Goal: Navigation & Orientation: Find specific page/section

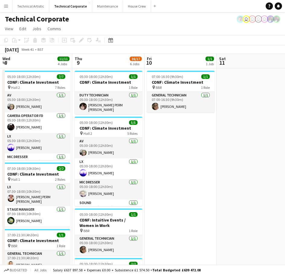
scroll to position [0, 185]
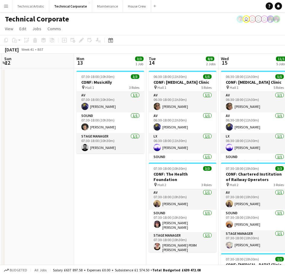
drag, startPoint x: 210, startPoint y: 195, endPoint x: 107, endPoint y: 190, distance: 103.0
click at [107, 190] on app-calendar-viewport "Thu 9 16/17 6 Jobs Fri 10 1/1 1 Job Sat 11 Sun 12 Mon 13 3/3 1 Job Tue 14 8/8 2…" at bounding box center [142, 267] width 285 height 426
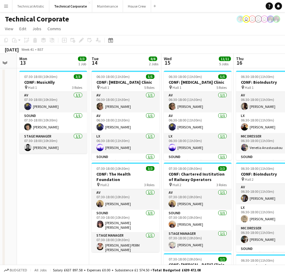
scroll to position [0, 201]
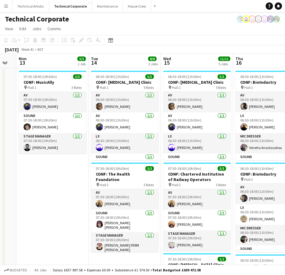
drag, startPoint x: 109, startPoint y: 193, endPoint x: 60, endPoint y: 196, distance: 49.1
click at [60, 196] on app-calendar-viewport "Fri 10 1/1 1 Job Sat 11 Sun 12 Mon 13 3/3 1 Job Tue 14 8/8 2 Jobs Wed 15 11/11 …" at bounding box center [142, 267] width 285 height 426
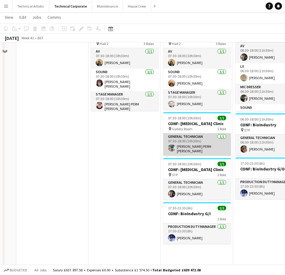
scroll to position [151, 0]
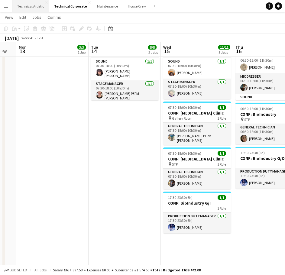
click at [40, 4] on button "Technical Artistic Close" at bounding box center [30, 6] width 37 height 12
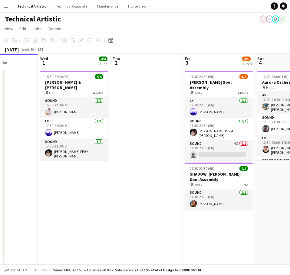
scroll to position [0, 182]
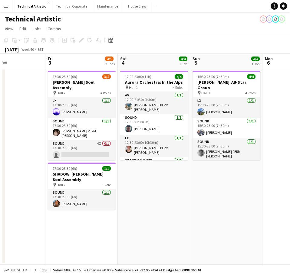
drag, startPoint x: 244, startPoint y: 108, endPoint x: 7, endPoint y: 125, distance: 238.2
click at [0, 116] on html "Menu Boards Boards Boards All jobs Status Workforce Workforce My Workforce Recr…" at bounding box center [145, 137] width 290 height 275
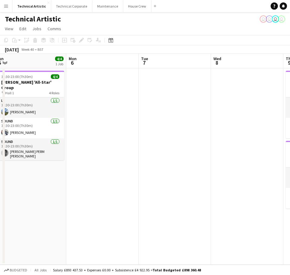
drag, startPoint x: 222, startPoint y: 191, endPoint x: 23, endPoint y: 173, distance: 200.2
click at [23, 173] on app-calendar-viewport "Thu 2 Fri 3 4/5 2 Jobs Sat 4 4/4 1 Job Sun 5 4/4 1 Job Mon 6 Tue 7 Wed 8 Thu 9 …" at bounding box center [145, 159] width 290 height 211
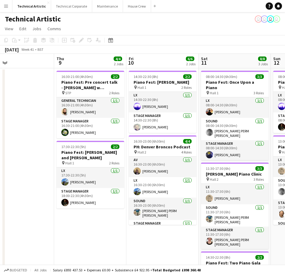
scroll to position [0, 241]
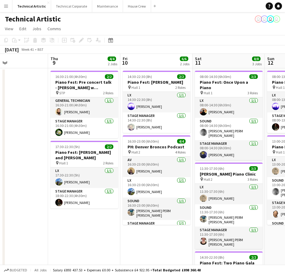
drag, startPoint x: 232, startPoint y: 149, endPoint x: 1, endPoint y: 137, distance: 232.1
click at [0, 140] on html "Menu Boards Boards Boards All jobs Status Workforce Workforce My Workforce Recr…" at bounding box center [142, 172] width 285 height 344
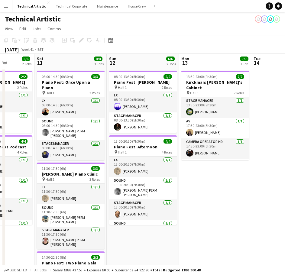
drag, startPoint x: 222, startPoint y: 63, endPoint x: 64, endPoint y: 76, distance: 159.1
click at [64, 76] on app-calendar-viewport "Wed 8 Thu 9 4/4 2 Jobs Fri 10 6/6 2 Jobs Sat 11 8/8 3 Jobs Sun 12 6/6 2 Jobs Mo…" at bounding box center [142, 194] width 285 height 280
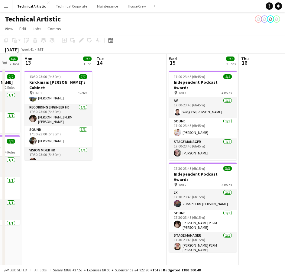
scroll to position [0, 197]
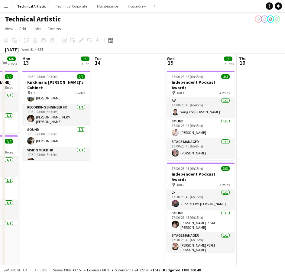
drag, startPoint x: 275, startPoint y: 88, endPoint x: 116, endPoint y: 89, distance: 158.9
click at [116, 89] on app-calendar-viewport "Fri 10 6/6 2 Jobs Sat 11 8/8 3 Jobs Sun 12 6/6 2 Jobs Mon 13 7/7 1 Job Tue 14 W…" at bounding box center [142, 204] width 285 height 301
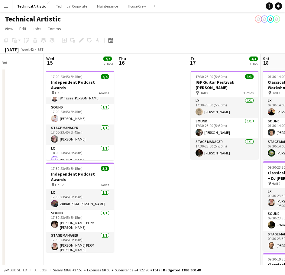
scroll to position [0, 195]
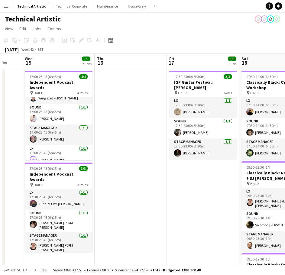
drag, startPoint x: 268, startPoint y: 94, endPoint x: 126, endPoint y: 97, distance: 142.3
click at [126, 97] on app-calendar-viewport "Sun 12 6/6 2 Jobs Mon 13 7/7 1 Job Tue 14 Wed 15 7/7 2 Jobs Thu 16 Fri 17 3/3 1…" at bounding box center [142, 204] width 285 height 301
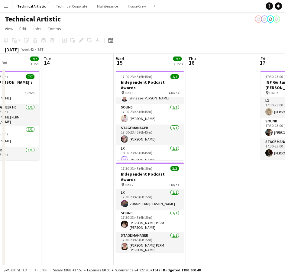
scroll to position [0, 180]
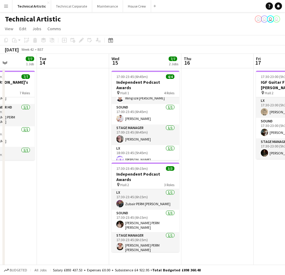
drag, startPoint x: 133, startPoint y: 110, endPoint x: 220, endPoint y: 107, distance: 86.9
click at [220, 107] on app-calendar-viewport "Sat 11 8/8 3 Jobs Sun 12 6/6 2 Jobs Mon 13 7/7 1 Job Tue 14 Wed 15 7/7 2 Jobs T…" at bounding box center [142, 204] width 285 height 301
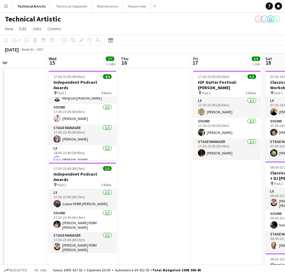
scroll to position [0, 244]
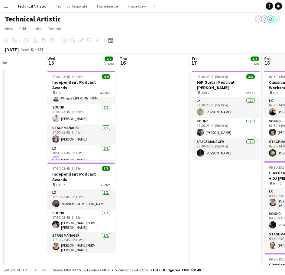
drag, startPoint x: 235, startPoint y: 133, endPoint x: 171, endPoint y: 127, distance: 64.5
click at [171, 127] on app-calendar-viewport "Sat 11 8/8 3 Jobs Sun 12 6/6 2 Jobs Mon 13 7/7 1 Job Tue 14 Wed 15 7/7 2 Jobs T…" at bounding box center [142, 204] width 285 height 301
click at [71, 2] on button "Technical Corporate Close" at bounding box center [71, 6] width 41 height 12
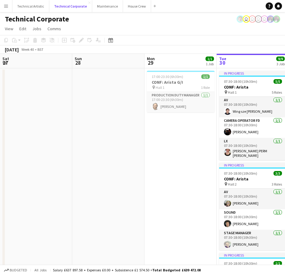
scroll to position [0, 145]
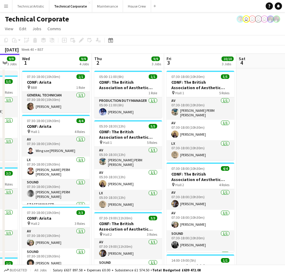
drag, startPoint x: 251, startPoint y: 60, endPoint x: 0, endPoint y: 64, distance: 251.2
click at [9, 62] on app-calendar-viewport "Sun 28 Mon 29 1/1 1 Job Tue 30 9/9 3 Jobs Wed 1 9/9 4 Jobs Thu 2 9/9 3 Jobs Fri…" at bounding box center [142, 201] width 285 height 294
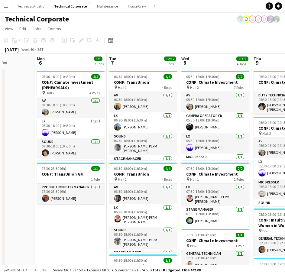
drag, startPoint x: 140, startPoint y: 123, endPoint x: 46, endPoint y: 118, distance: 93.9
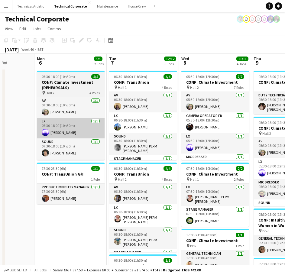
click at [0, 137] on html "Menu Boards Boards Boards All jobs Status Workforce Workforce My Workforce Recr…" at bounding box center [142, 245] width 285 height 490
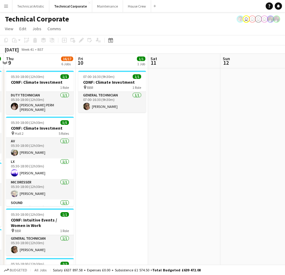
drag, startPoint x: 255, startPoint y: 116, endPoint x: 120, endPoint y: 108, distance: 134.9
click at [0, 120] on html "Menu Boards Boards Boards All jobs Status Workforce Workforce My Workforce Recr…" at bounding box center [142, 245] width 285 height 490
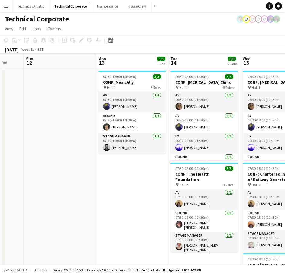
drag, startPoint x: 241, startPoint y: 122, endPoint x: 44, endPoint y: 129, distance: 198.0
click at [44, 129] on app-calendar-viewport "Thu 9 16/17 6 Jobs Fri 10 1/1 1 Job Sat 11 Sun 12 Mon 13 3/3 1 Job Tue 14 8/8 2…" at bounding box center [142, 267] width 285 height 426
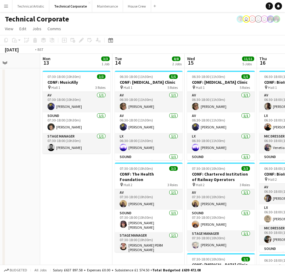
drag, startPoint x: 245, startPoint y: 121, endPoint x: 134, endPoint y: 121, distance: 111.4
click at [131, 123] on app-calendar-viewport "Fri 10 1/1 1 Job Sat 11 Sun 12 Mon 13 3/3 1 Job Tue 14 8/8 2 Jobs Wed 15 11/11 …" at bounding box center [142, 267] width 285 height 426
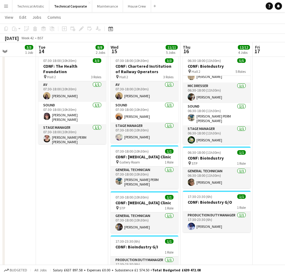
scroll to position [121, 0]
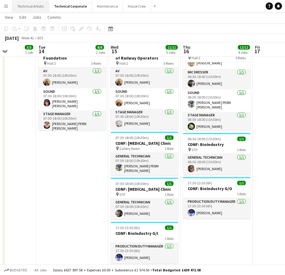
click at [27, 4] on button "Technical Artistic Close" at bounding box center [30, 6] width 37 height 12
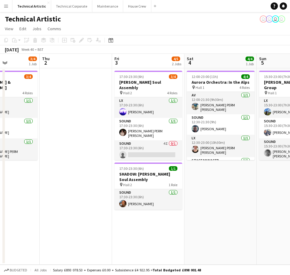
drag, startPoint x: 255, startPoint y: 106, endPoint x: 3, endPoint y: 107, distance: 252.7
click at [0, 109] on html "Menu Boards Boards Boards All jobs Status Workforce Workforce My Workforce Recr…" at bounding box center [145, 137] width 290 height 275
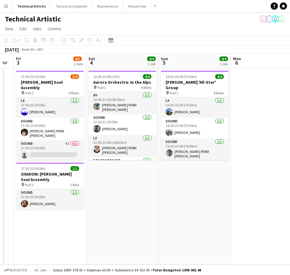
drag, startPoint x: 260, startPoint y: 220, endPoint x: 22, endPoint y: 214, distance: 237.9
click at [22, 217] on app-calendar-viewport "Tue 30 Wed 1 3/4 1 Job Thu 2 Fri 3 4/5 2 Jobs Sat 4 4/4 1 Job Sun 5 4/4 1 Job M…" at bounding box center [145, 159] width 290 height 211
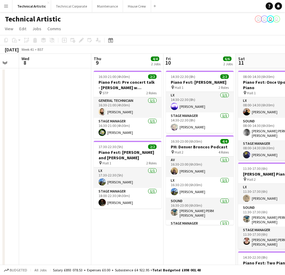
drag, startPoint x: 165, startPoint y: 135, endPoint x: 0, endPoint y: 124, distance: 165.5
click at [0, 124] on html "Menu Boards Boards Boards All jobs Status Workforce Workforce My Workforce Recr…" at bounding box center [142, 172] width 285 height 344
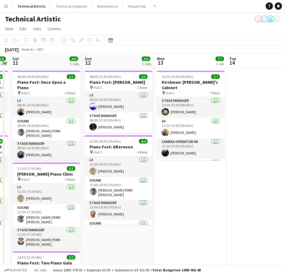
scroll to position [0, 240]
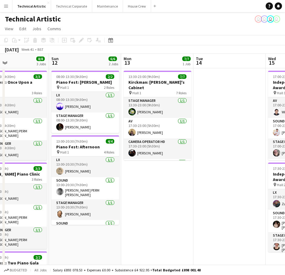
drag, startPoint x: 259, startPoint y: 64, endPoint x: 25, endPoint y: 68, distance: 234.2
click at [0, 76] on html "Menu Boards Boards Boards All jobs Status Workforce Workforce My Workforce Recr…" at bounding box center [142, 172] width 285 height 344
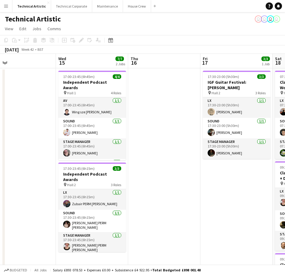
scroll to position [0, 240]
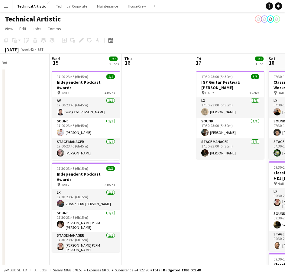
drag, startPoint x: 234, startPoint y: 60, endPoint x: 18, endPoint y: 78, distance: 217.1
click at [18, 78] on app-calendar-viewport "Sat 11 8/8 3 Jobs Sun 12 6/6 2 Jobs Mon 13 7/7 1 Job Tue 14 Wed 15 7/7 2 Jobs T…" at bounding box center [142, 204] width 285 height 301
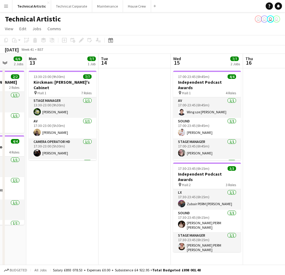
scroll to position [0, 182]
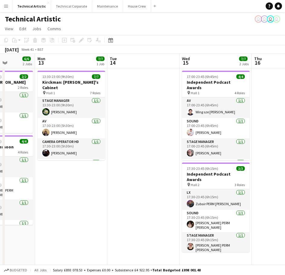
drag, startPoint x: 155, startPoint y: 94, endPoint x: 308, endPoint y: 109, distance: 154.1
click at [285, 109] on html "Menu Boards Boards Boards All jobs Status Workforce Workforce My Workforce Recr…" at bounding box center [142, 182] width 285 height 365
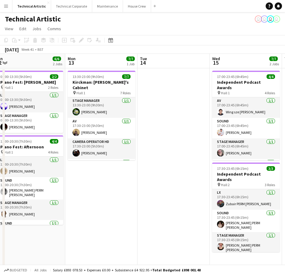
scroll to position [0, 227]
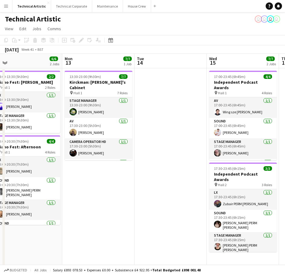
drag, startPoint x: 149, startPoint y: 112, endPoint x: 176, endPoint y: 110, distance: 27.3
click at [176, 110] on app-calendar-viewport "Thu 9 4/4 2 Jobs Fri 10 6/6 2 Jobs Sat 11 8/8 3 Jobs Sun 12 6/6 2 Jobs Mon 13 7…" at bounding box center [142, 204] width 285 height 301
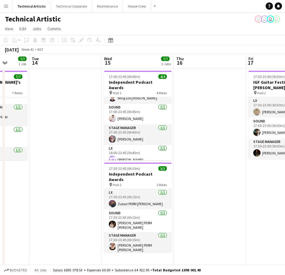
scroll to position [0, 189]
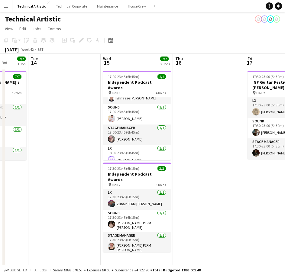
drag, startPoint x: 170, startPoint y: 107, endPoint x: 64, endPoint y: 109, distance: 106.2
click at [64, 109] on app-calendar-viewport "Sat 11 8/8 3 Jobs Sun 12 6/6 2 Jobs Mon 13 7/7 1 Job Tue 14 Wed 15 7/7 2 Jobs T…" at bounding box center [142, 204] width 285 height 301
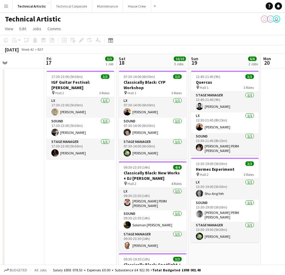
scroll to position [0, 194]
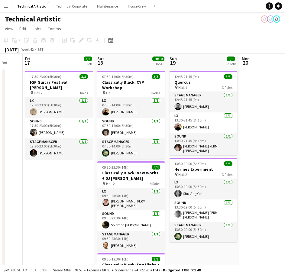
drag, startPoint x: 224, startPoint y: 98, endPoint x: 5, endPoint y: 89, distance: 219.0
click at [0, 87] on html "Menu Boards Boards Boards All jobs Status Workforce Workforce My Workforce Recr…" at bounding box center [142, 182] width 285 height 365
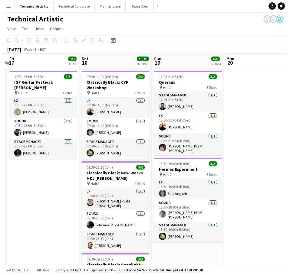
scroll to position [0, 218]
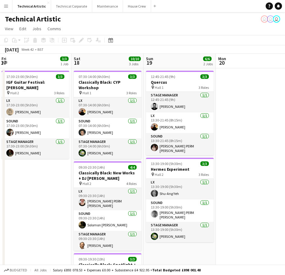
drag, startPoint x: 259, startPoint y: 117, endPoint x: 228, endPoint y: 119, distance: 31.6
click at [235, 119] on app-calendar-viewport "Tue 14 Wed 15 7/7 2 Jobs Thu 16 Fri 17 3/3 1 Job Sat 18 10/10 3 Jobs Sun 19 6/6…" at bounding box center [142, 204] width 285 height 301
click at [70, 7] on button "Technical Corporate Close" at bounding box center [71, 6] width 41 height 12
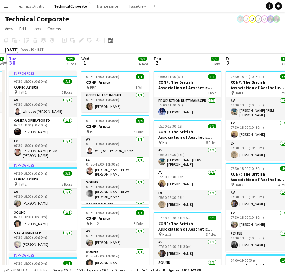
drag, startPoint x: 245, startPoint y: 109, endPoint x: 26, endPoint y: 124, distance: 220.2
click at [28, 124] on app-calendar-viewport "Sat 27 Sun 28 Mon 29 1/1 1 Job Tue 30 9/9 3 Jobs Wed 1 9/9 4 Jobs Thu 2 9/9 3 J…" at bounding box center [142, 201] width 285 height 294
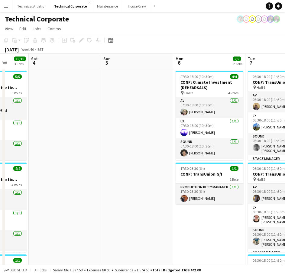
drag, startPoint x: 199, startPoint y: 139, endPoint x: 0, endPoint y: 112, distance: 201.3
click at [0, 112] on html "Menu Boards Boards Boards All jobs Status Workforce Workforce My Workforce Recr…" at bounding box center [142, 245] width 285 height 490
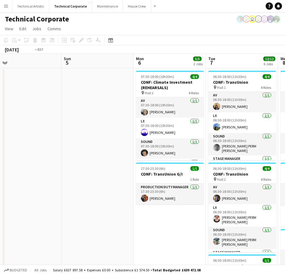
drag, startPoint x: 252, startPoint y: 131, endPoint x: 50, endPoint y: 129, distance: 202.1
click at [58, 130] on app-calendar-viewport "Wed 1 9/9 4 Jobs Thu 2 9/9 3 Jobs Fri 3 10/10 3 Jobs Sat 4 Sun 5 Mon 6 5/5 2 Jo…" at bounding box center [142, 267] width 285 height 426
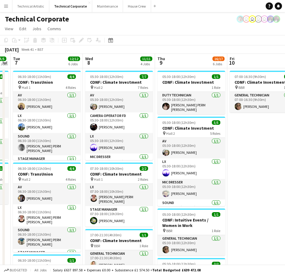
drag, startPoint x: 247, startPoint y: 132, endPoint x: 56, endPoint y: 130, distance: 191.3
click at [59, 130] on app-calendar-viewport "Sat 4 Sun 5 Mon 6 5/5 2 Jobs Tue 7 12/12 6 Jobs Wed 8 11/11 4 Jobs Thu 9 16/17 …" at bounding box center [142, 267] width 285 height 426
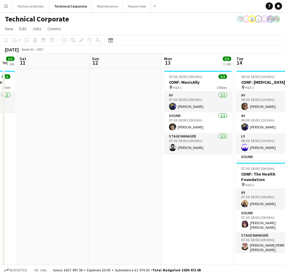
drag, startPoint x: 91, startPoint y: 136, endPoint x: 24, endPoint y: 133, distance: 67.6
click at [24, 133] on app-calendar-viewport "Wed 8 11/11 4 Jobs Thu 9 16/17 6 Jobs Fri 10 1/1 1 Job Sat 11 Sun 12 Mon 13 3/3…" at bounding box center [142, 267] width 285 height 426
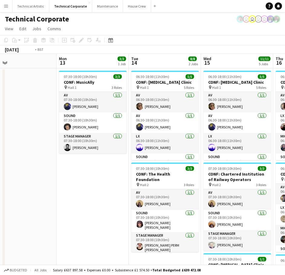
drag, startPoint x: 227, startPoint y: 150, endPoint x: 50, endPoint y: 144, distance: 177.8
click at [50, 144] on app-calendar-viewport "Thu 9 16/17 6 Jobs Fri 10 1/1 1 Job Sat 11 Sun 12 Mon 13 3/3 1 Job Tue 14 8/8 2…" at bounding box center [142, 267] width 285 height 426
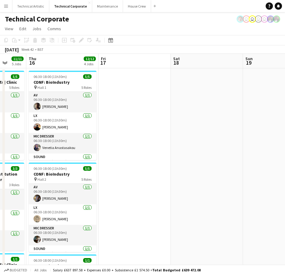
drag, startPoint x: 214, startPoint y: 139, endPoint x: 93, endPoint y: 137, distance: 121.4
click at [84, 136] on app-calendar-viewport "Mon 13 3/3 1 Job Tue 14 8/8 2 Jobs Wed 15 11/11 5 Jobs Thu 16 12/12 4 Jobs Fri …" at bounding box center [142, 267] width 285 height 426
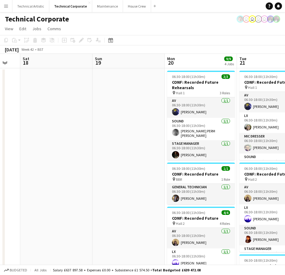
scroll to position [0, 201]
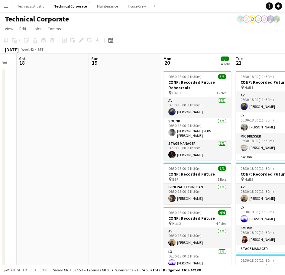
drag, startPoint x: 248, startPoint y: 141, endPoint x: 120, endPoint y: 134, distance: 128.5
click at [121, 134] on app-calendar-viewport "Wed 15 11/11 5 Jobs Thu 16 12/12 4 Jobs Fri 17 Sat 18 Sun 19 Mon 20 9/9 4 Jobs …" at bounding box center [142, 267] width 285 height 426
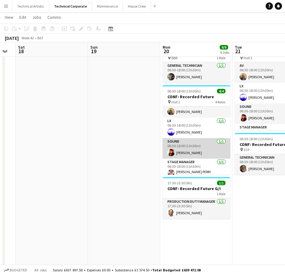
scroll to position [14, 0]
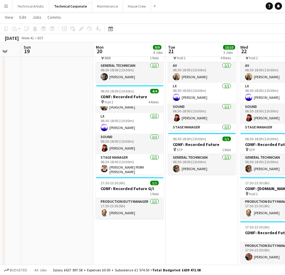
drag, startPoint x: 263, startPoint y: 198, endPoint x: 190, endPoint y: 191, distance: 73.2
click at [196, 202] on app-calendar-viewport "Thu 16 12/12 4 Jobs Fri 17 Sat 18 Sun 19 Mon 20 9/9 4 Jobs Tue 21 10/10 3 Jobs …" at bounding box center [142, 131] width 285 height 456
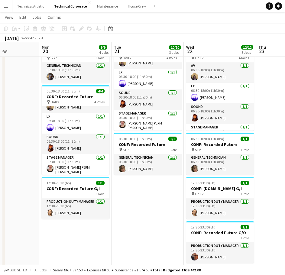
drag, startPoint x: 202, startPoint y: 204, endPoint x: 149, endPoint y: 207, distance: 53.9
click at [149, 207] on app-calendar-viewport "Fri 17 Sat 18 Sun 19 Mon 20 9/9 4 Jobs Tue 21 10/10 3 Jobs Wed 22 12/12 5 Jobs …" at bounding box center [142, 131] width 285 height 456
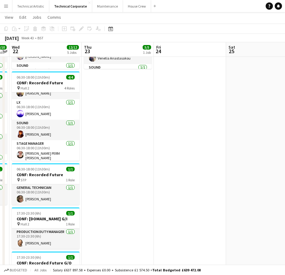
scroll to position [0, 241]
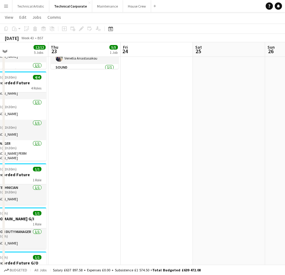
drag, startPoint x: 267, startPoint y: 113, endPoint x: 60, endPoint y: 133, distance: 208.3
click at [60, 133] on app-calendar-viewport "Sun 19 Mon 20 9/9 4 Jobs Tue 21 10/10 3 Jobs Wed 22 12/12 5 Jobs Thu 23 5/5 1 J…" at bounding box center [142, 161] width 285 height 456
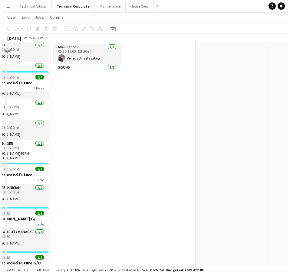
scroll to position [0, 0]
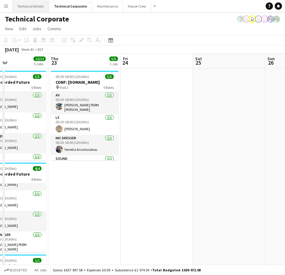
click at [41, 8] on button "Technical Artistic Close" at bounding box center [30, 6] width 37 height 12
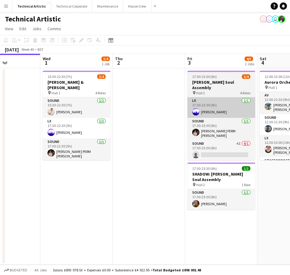
drag, startPoint x: 249, startPoint y: 103, endPoint x: 84, endPoint y: 107, distance: 165.9
click at [0, 99] on html "Menu Boards Boards Boards All jobs Status Workforce Workforce My Workforce Recr…" at bounding box center [145, 137] width 290 height 275
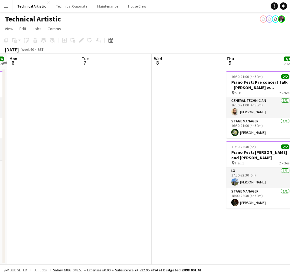
drag, startPoint x: 231, startPoint y: 114, endPoint x: 108, endPoint y: 108, distance: 122.4
click at [0, 125] on html "Menu Boards Boards Boards All jobs Status Workforce Workforce My Workforce Recr…" at bounding box center [145, 137] width 290 height 275
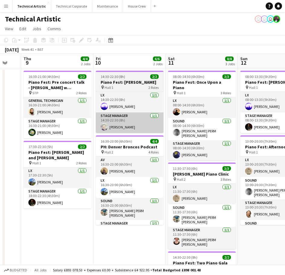
drag, startPoint x: 228, startPoint y: 107, endPoint x: 128, endPoint y: 117, distance: 100.3
click at [0, 122] on html "Menu Boards Boards Boards All jobs Status Workforce Workforce My Workforce Recr…" at bounding box center [142, 172] width 285 height 344
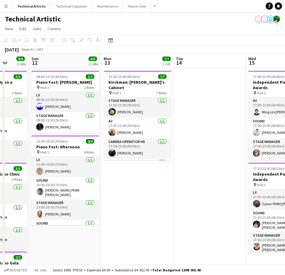
drag, startPoint x: 215, startPoint y: 115, endPoint x: 0, endPoint y: 117, distance: 214.9
click at [0, 117] on html "Menu Boards Boards Boards All jobs Status Workforce Workforce My Workforce Recr…" at bounding box center [142, 172] width 285 height 344
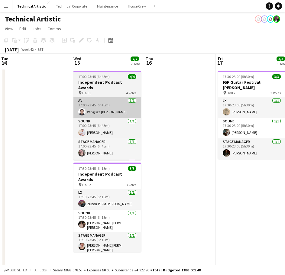
drag, startPoint x: 259, startPoint y: 86, endPoint x: 86, endPoint y: 96, distance: 173.4
click at [85, 97] on app-calendar-viewport "Sat 11 8/8 3 Jobs Sun 12 6/6 2 Jobs Mon 13 7/7 1 Job Tue 14 Wed 15 7/7 2 Jobs T…" at bounding box center [142, 204] width 285 height 301
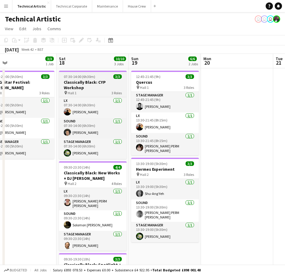
drag, startPoint x: 251, startPoint y: 91, endPoint x: 65, endPoint y: 82, distance: 186.6
click at [18, 90] on app-calendar-viewport "Tue 14 Wed 15 7/7 2 Jobs Thu 16 Fri 17 3/3 1 Job Sat 18 10/10 3 Jobs Sun 19 6/6…" at bounding box center [142, 204] width 285 height 301
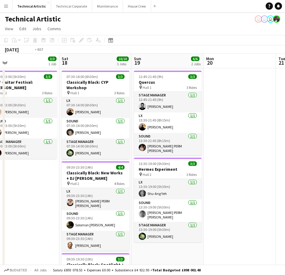
drag, startPoint x: 211, startPoint y: 86, endPoint x: 0, endPoint y: 85, distance: 210.9
click at [0, 85] on html "Menu Boards Boards Boards All jobs Status Workforce Workforce My Workforce Recr…" at bounding box center [142, 182] width 285 height 365
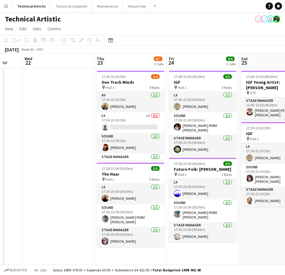
scroll to position [0, 184]
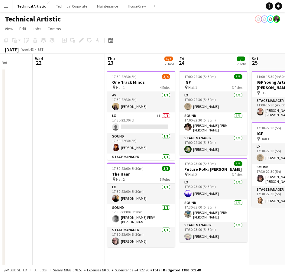
drag, startPoint x: 208, startPoint y: 91, endPoint x: 37, endPoint y: 98, distance: 171.4
click at [37, 98] on app-calendar-viewport "Sun 19 6/6 2 Jobs Mon 20 Tue 21 Wed 22 Thu 23 6/7 2 Jobs Fri 24 6/6 2 Jobs Sat …" at bounding box center [142, 227] width 285 height 346
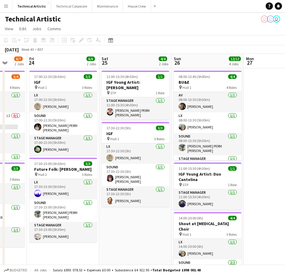
scroll to position [0, 192]
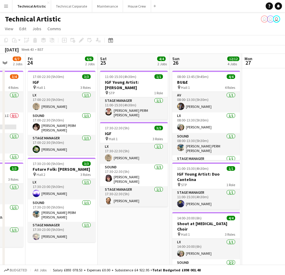
drag, startPoint x: 220, startPoint y: 218, endPoint x: 141, endPoint y: 219, distance: 79.6
click at [141, 219] on app-calendar-viewport "Tue 21 Wed 22 Thu 23 6/7 2 Jobs Fri 24 6/6 2 Jobs Sat 25 4/4 2 Jobs Sun 26 12/1…" at bounding box center [142, 227] width 285 height 346
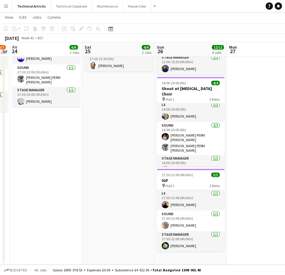
scroll to position [0, 217]
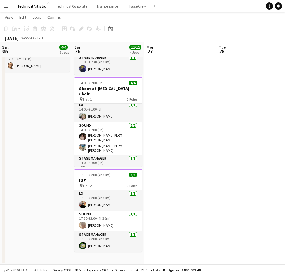
drag, startPoint x: 281, startPoint y: 119, endPoint x: 179, endPoint y: 134, distance: 103.0
click at [183, 137] on app-calendar-viewport "Wed 22 Thu 23 6/7 2 Jobs Fri 24 6/6 2 Jobs Sat 25 4/4 2 Jobs Sun 26 12/12 4 Job…" at bounding box center [142, 77] width 285 height 376
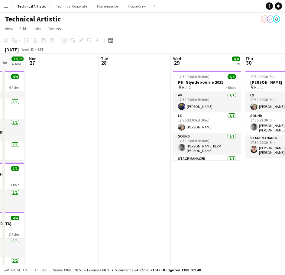
scroll to position [0, 192]
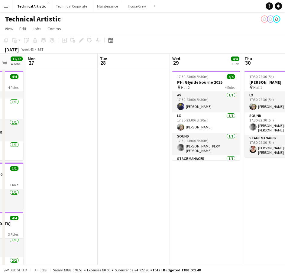
drag, startPoint x: 232, startPoint y: 103, endPoint x: 114, endPoint y: 116, distance: 119.3
click at [114, 116] on app-calendar-viewport "Fri 24 6/6 2 Jobs Sat 25 4/4 2 Jobs Sun 26 12/12 4 Jobs Mon 27 Tue 28 Wed 29 4/…" at bounding box center [142, 227] width 285 height 346
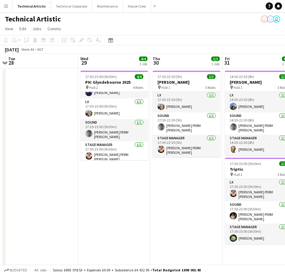
scroll to position [0, 213]
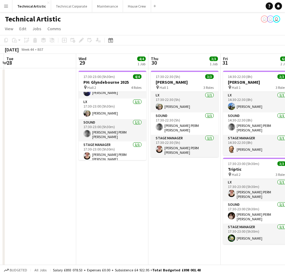
drag, startPoint x: 268, startPoint y: 174, endPoint x: 174, endPoint y: 182, distance: 94.1
click at [174, 182] on app-calendar-viewport "Sat 25 4/4 2 Jobs Sun 26 12/12 4 Jobs Mon 27 Tue 28 Wed 29 4/4 1 Job Thu 30 3/3…" at bounding box center [142, 227] width 285 height 346
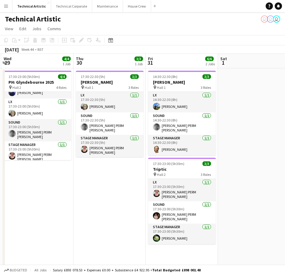
scroll to position [0, 216]
drag, startPoint x: 194, startPoint y: 174, endPoint x: 119, endPoint y: 175, distance: 75.4
click at [119, 175] on app-calendar-viewport "Sun 26 12/12 4 Jobs Mon 27 Tue 28 Wed 29 4/4 1 Job Thu 30 3/3 1 Job Fri 31 6/6 …" at bounding box center [142, 227] width 285 height 346
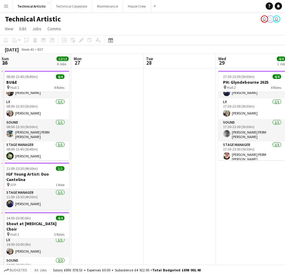
drag, startPoint x: 70, startPoint y: 189, endPoint x: 335, endPoint y: 190, distance: 265.1
click at [285, 190] on html "Menu Boards Boards Boards All jobs Status Workforce Workforce My Workforce Recr…" at bounding box center [142, 205] width 285 height 411
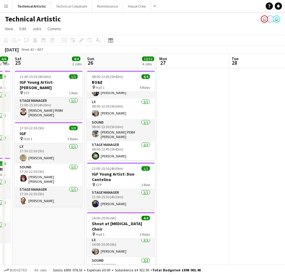
drag, startPoint x: 137, startPoint y: 121, endPoint x: 391, endPoint y: 110, distance: 253.8
click at [285, 110] on html "Menu Boards Boards Boards All jobs Status Workforce Workforce My Workforce Recr…" at bounding box center [142, 205] width 285 height 411
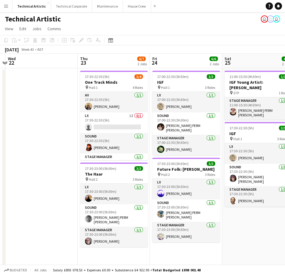
drag, startPoint x: 43, startPoint y: 62, endPoint x: 253, endPoint y: 60, distance: 210.0
click at [256, 61] on app-calendar-viewport "Mon 20 Tue 21 Wed 22 Thu 23 6/7 2 Jobs Fri 24 6/6 2 Jobs Sat 25 4/4 2 Jobs Sun …" at bounding box center [142, 227] width 285 height 346
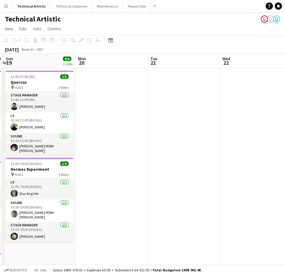
drag, startPoint x: 14, startPoint y: 87, endPoint x: 240, endPoint y: 102, distance: 227.1
click at [240, 102] on app-calendar-viewport "Fri 17 3/3 1 Job Sat 18 10/10 3 Jobs Sun 19 6/6 2 Jobs Mon 20 Tue 21 Wed 22 Thu…" at bounding box center [142, 227] width 285 height 346
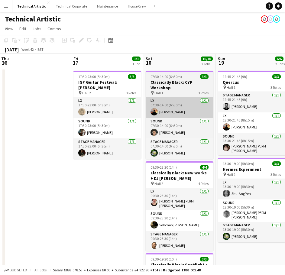
drag, startPoint x: 55, startPoint y: 112, endPoint x: 212, endPoint y: 114, distance: 157.7
click at [258, 117] on app-calendar-viewport "Tue 14 Wed 15 7/7 2 Jobs Thu 16 Fri 17 3/3 1 Job Sat 18 10/10 3 Jobs Sun 19 6/6…" at bounding box center [142, 227] width 285 height 346
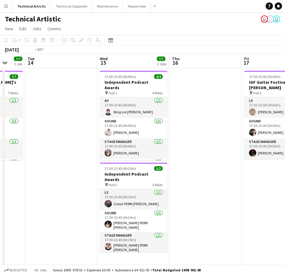
drag, startPoint x: 44, startPoint y: 120, endPoint x: 287, endPoint y: 114, distance: 242.5
click at [285, 114] on html "Menu Boards Boards Boards All jobs Status Workforce Workforce My Workforce Recr…" at bounding box center [142, 205] width 285 height 411
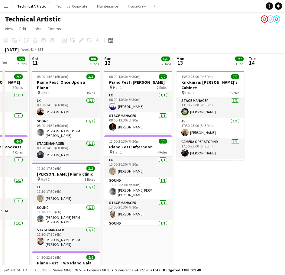
scroll to position [0, 164]
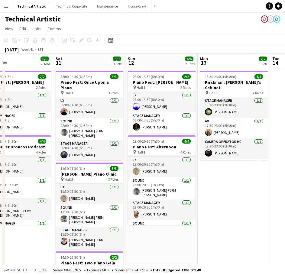
drag, startPoint x: 118, startPoint y: 115, endPoint x: 269, endPoint y: 115, distance: 151.0
click at [269, 115] on app-calendar-viewport "Wed 8 Thu 9 4/4 2 Jobs Fri 10 6/6 2 Jobs Sat 11 8/8 3 Jobs Sun 12 6/6 2 Jobs Mo…" at bounding box center [142, 227] width 285 height 346
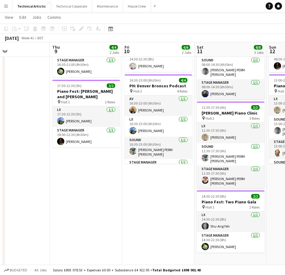
scroll to position [0, 158]
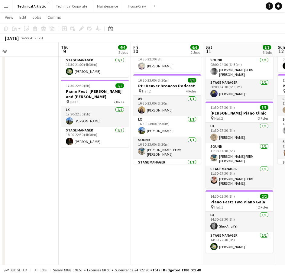
drag, startPoint x: 141, startPoint y: 202, endPoint x: 311, endPoint y: 214, distance: 170.5
click at [285, 214] on html "Menu Boards Boards Boards All jobs Status Workforce Workforce My Workforce Recr…" at bounding box center [142, 144] width 285 height 410
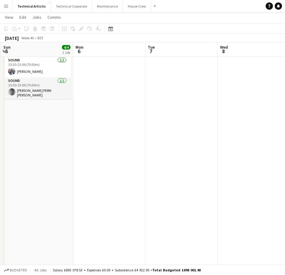
drag, startPoint x: 53, startPoint y: 169, endPoint x: 312, endPoint y: 187, distance: 259.6
click at [285, 187] on html "Menu Boards Boards Boards All jobs Status Workforce Workforce My Workforce Recr…" at bounding box center [142, 144] width 285 height 410
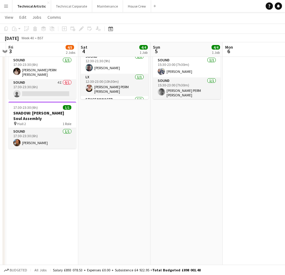
drag, startPoint x: 104, startPoint y: 130, endPoint x: 266, endPoint y: 134, distance: 161.3
click at [274, 134] on app-calendar-viewport "Wed 1 3/4 1 Job Thu 2 Fri 3 4/5 2 Jobs Sat 4 4/4 1 Job Sun 5 4/4 1 Job Mon 6 Tu…" at bounding box center [142, 151] width 285 height 376
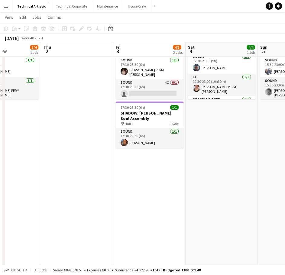
scroll to position [0, 177]
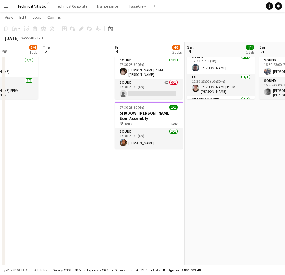
drag, startPoint x: 126, startPoint y: 143, endPoint x: 208, endPoint y: 156, distance: 82.5
click at [208, 156] on app-calendar-viewport "Mon 29 Tue 30 Wed 1 3/4 1 Job Thu 2 Fri 3 4/5 2 Jobs Sat 4 4/4 1 Job Sun 5 4/4 …" at bounding box center [142, 151] width 285 height 376
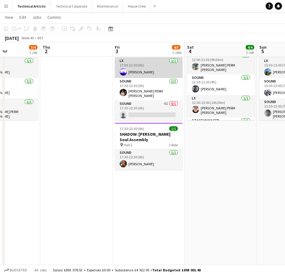
scroll to position [0, 0]
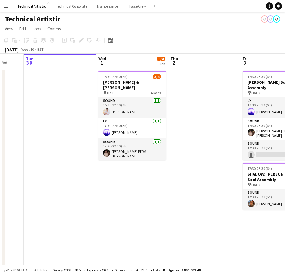
drag, startPoint x: 90, startPoint y: 130, endPoint x: 204, endPoint y: 153, distance: 116.6
click at [204, 153] on app-calendar-viewport "Sun 28 11/11 2 Jobs Mon 29 Tue 30 Wed 1 3/4 1 Job Thu 2 Fri 3 4/5 2 Jobs Sat 4 …" at bounding box center [142, 227] width 285 height 346
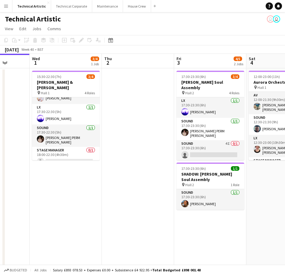
scroll to position [0, 188]
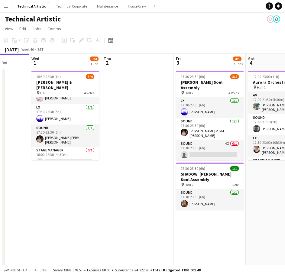
drag, startPoint x: 217, startPoint y: 102, endPoint x: 149, endPoint y: 115, distance: 69.0
click at [149, 115] on app-calendar-viewport "Sun 28 11/11 2 Jobs Mon 29 Tue 30 Wed 1 3/4 1 Job Thu 2 Fri 3 4/5 2 Jobs Sat 4 …" at bounding box center [142, 227] width 285 height 346
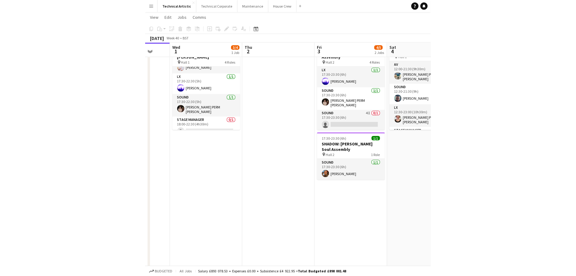
scroll to position [0, 191]
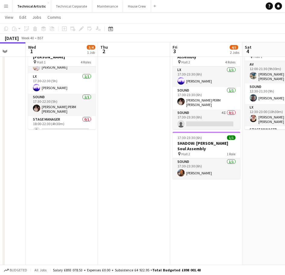
drag, startPoint x: 263, startPoint y: 159, endPoint x: 259, endPoint y: 157, distance: 4.3
click at [259, 157] on app-calendar-viewport "Sun 28 11/11 2 Jobs Mon 29 Tue 30 Wed 1 3/4 1 Job Thu 2 Fri 3 4/5 2 Jobs Sat 4 …" at bounding box center [142, 181] width 285 height 376
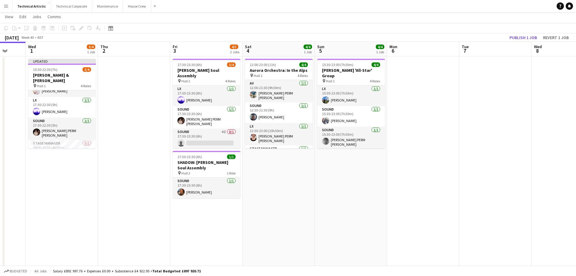
scroll to position [0, 0]
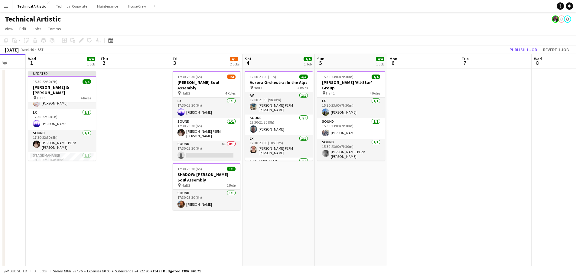
click at [120, 177] on app-date-cell at bounding box center [134, 234] width 72 height 332
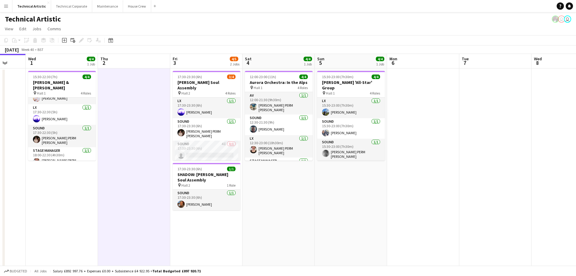
click at [285, 205] on app-date-cell "12:00-23:00 (11h) 4/4 Aurora Orchestra: In the Alps pin Hall 1 4 Roles AV [DATE…" at bounding box center [279, 234] width 72 height 332
